Goal: Information Seeking & Learning: Learn about a topic

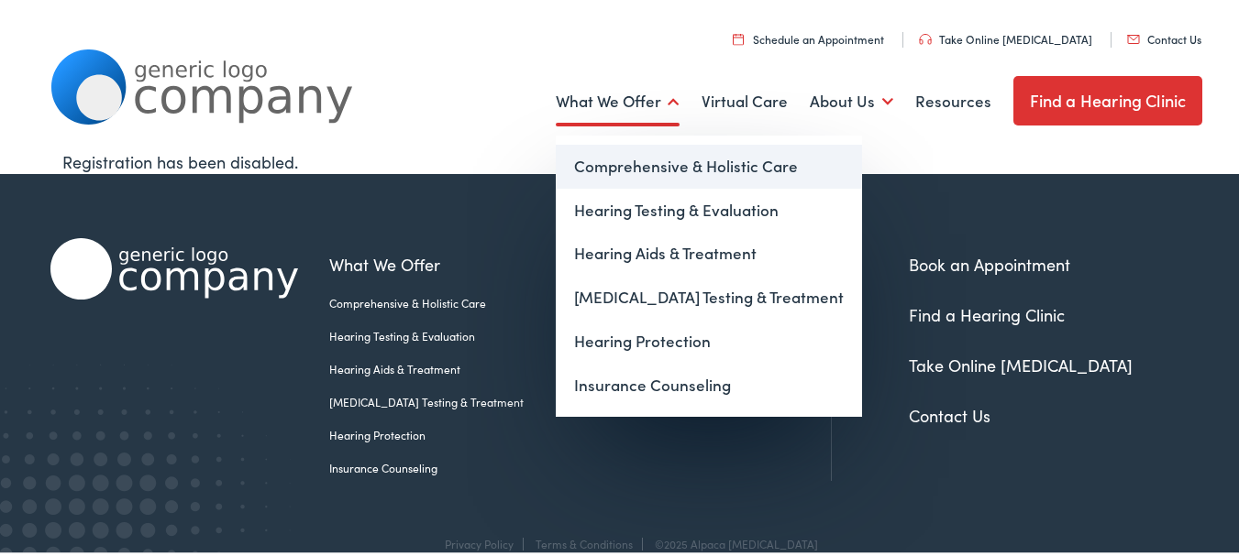
click at [648, 163] on link "Comprehensive & Holistic Care" at bounding box center [709, 164] width 306 height 44
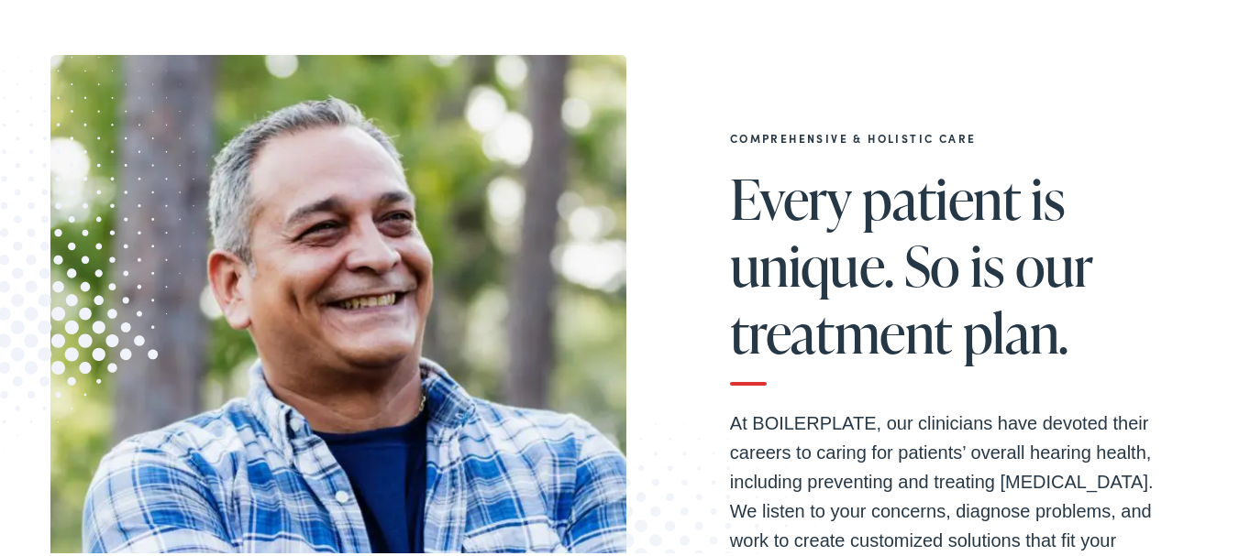
scroll to position [58, 0]
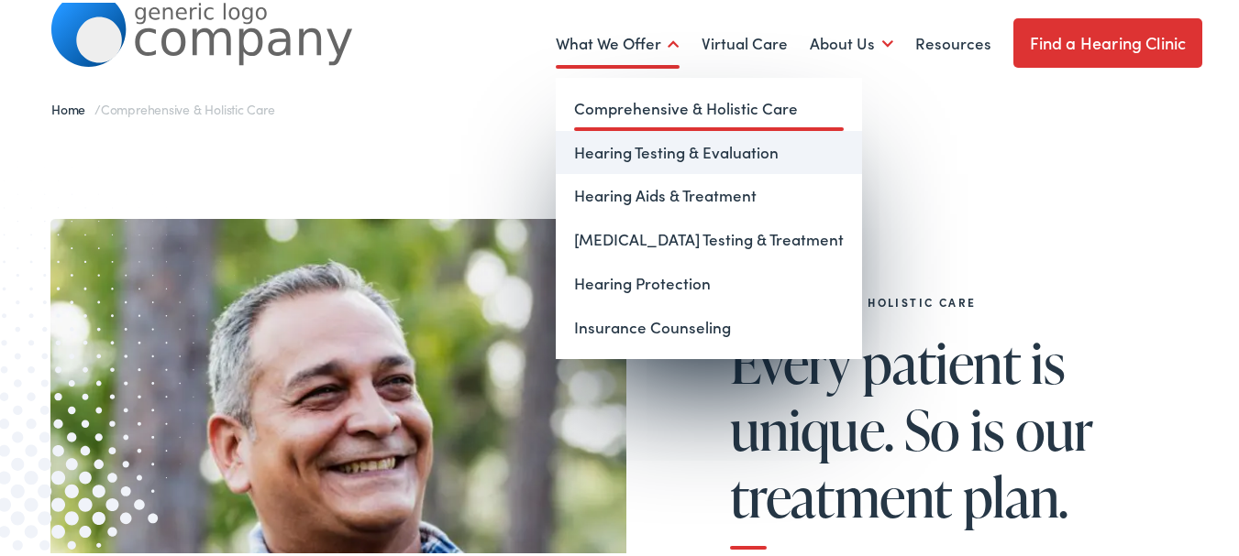
click at [608, 152] on link "Hearing Testing & Evaluation" at bounding box center [709, 150] width 306 height 44
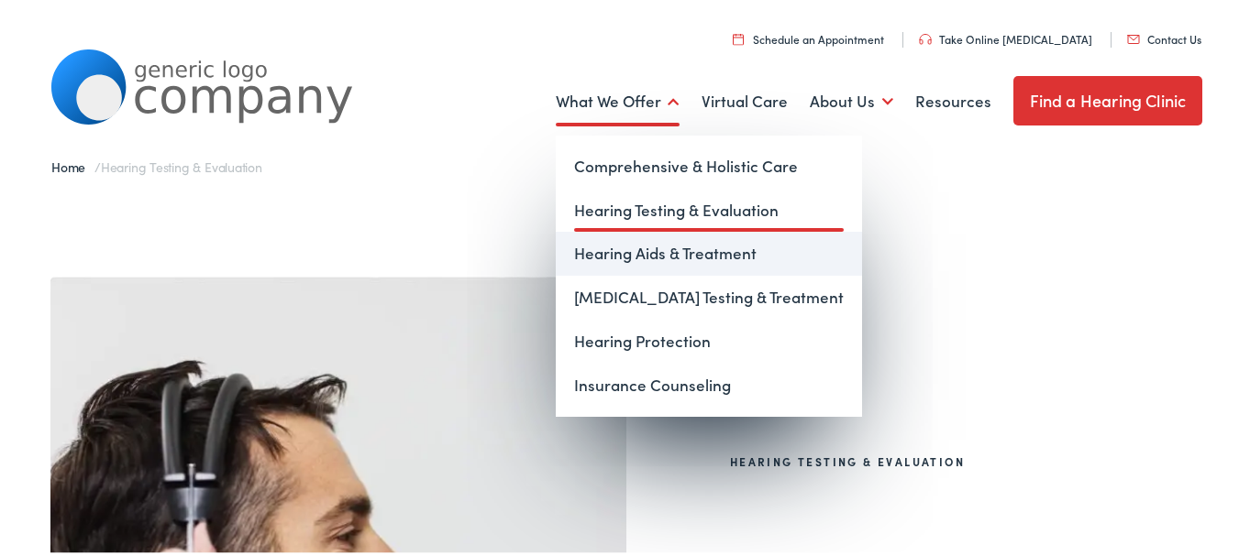
click at [634, 251] on link "Hearing Aids & Treatment" at bounding box center [709, 251] width 306 height 44
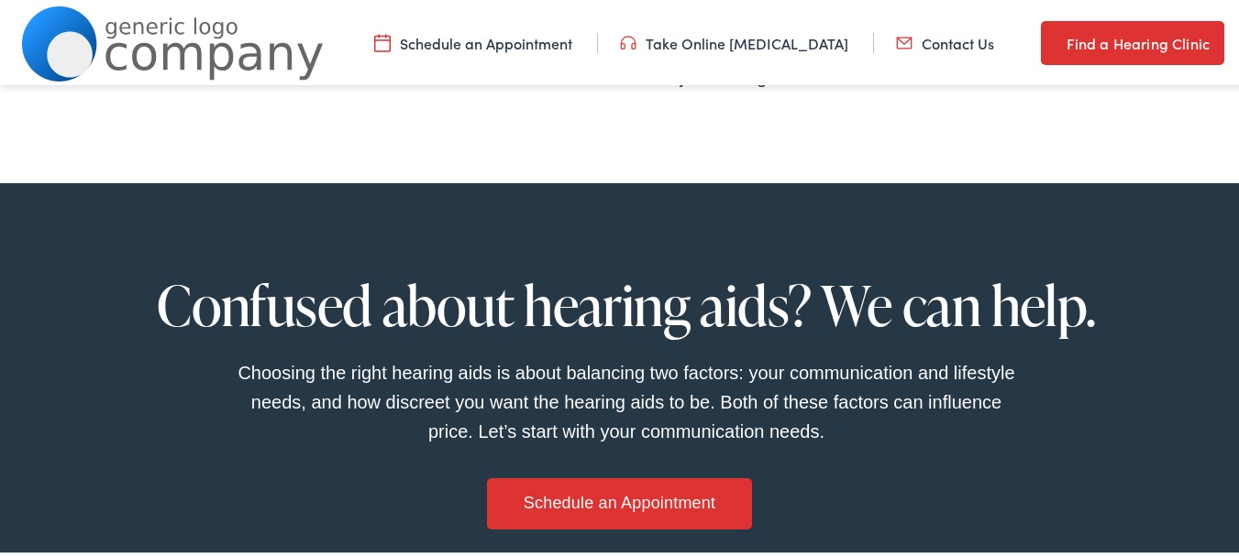
scroll to position [1008, 0]
